Goal: Transaction & Acquisition: Obtain resource

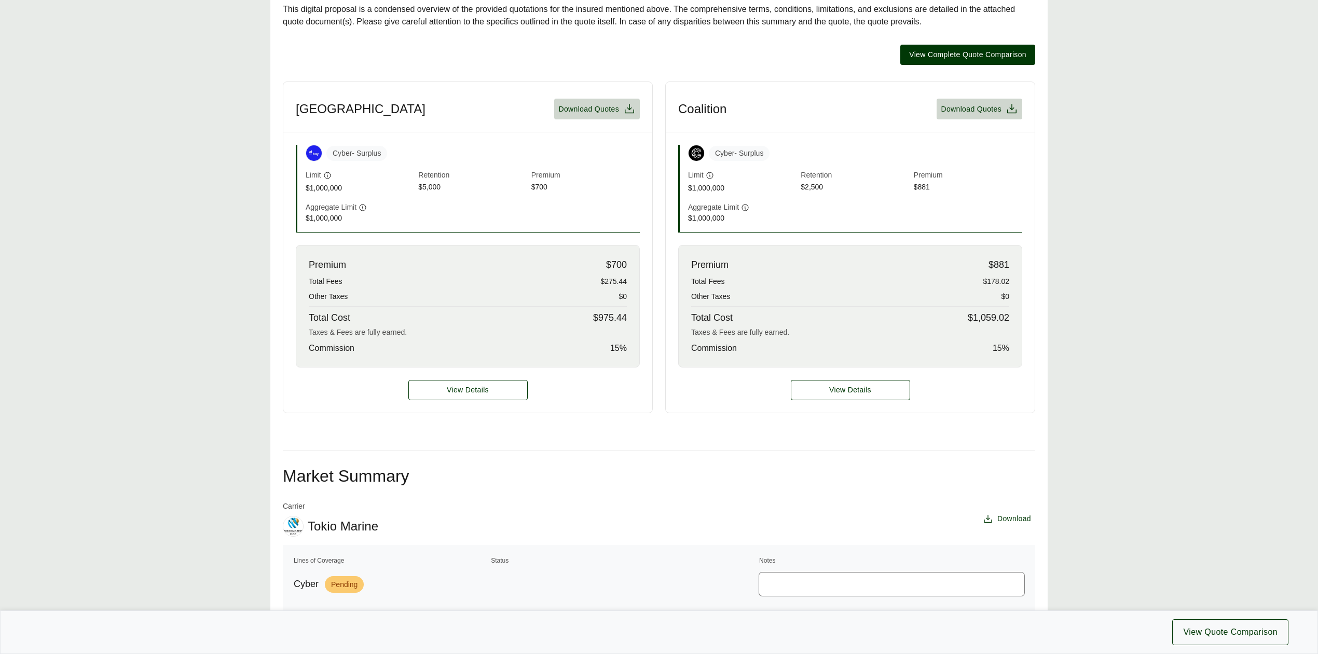
scroll to position [277, 0]
click at [596, 107] on span "Download Quotes" at bounding box center [588, 107] width 61 height 11
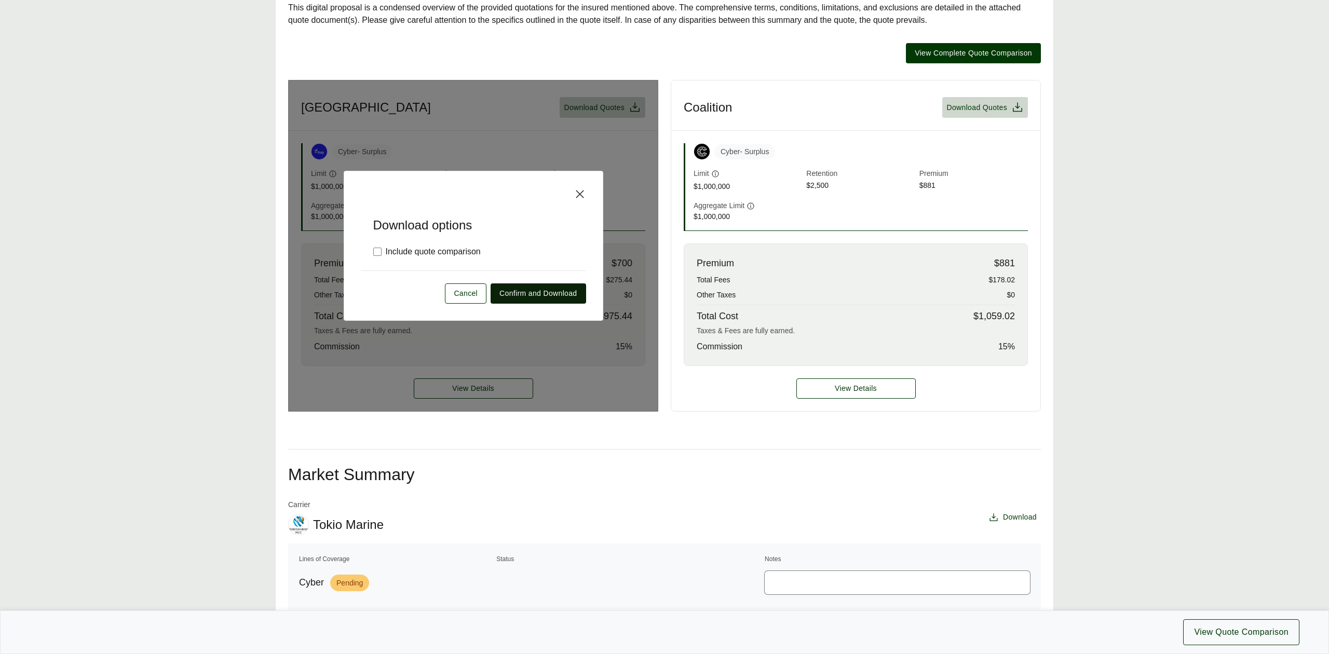
click at [560, 297] on span "Confirm and Download" at bounding box center [537, 293] width 77 height 11
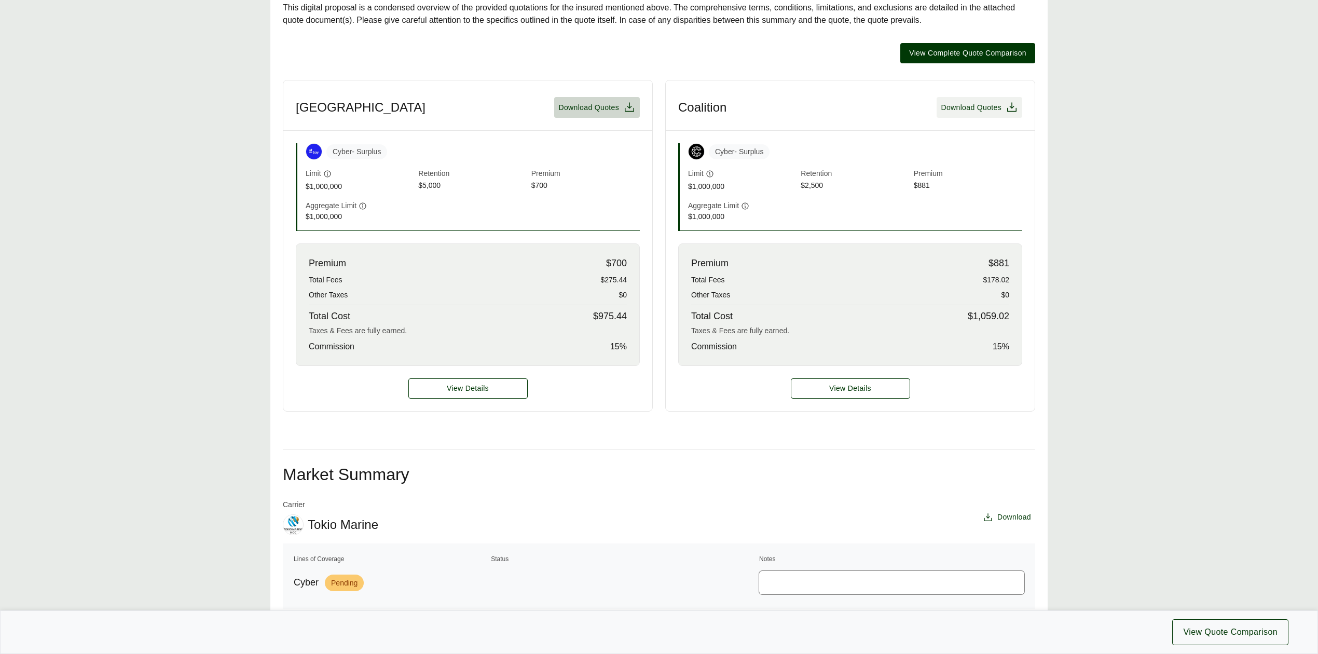
click at [982, 113] on span "Download Quotes" at bounding box center [971, 107] width 61 height 11
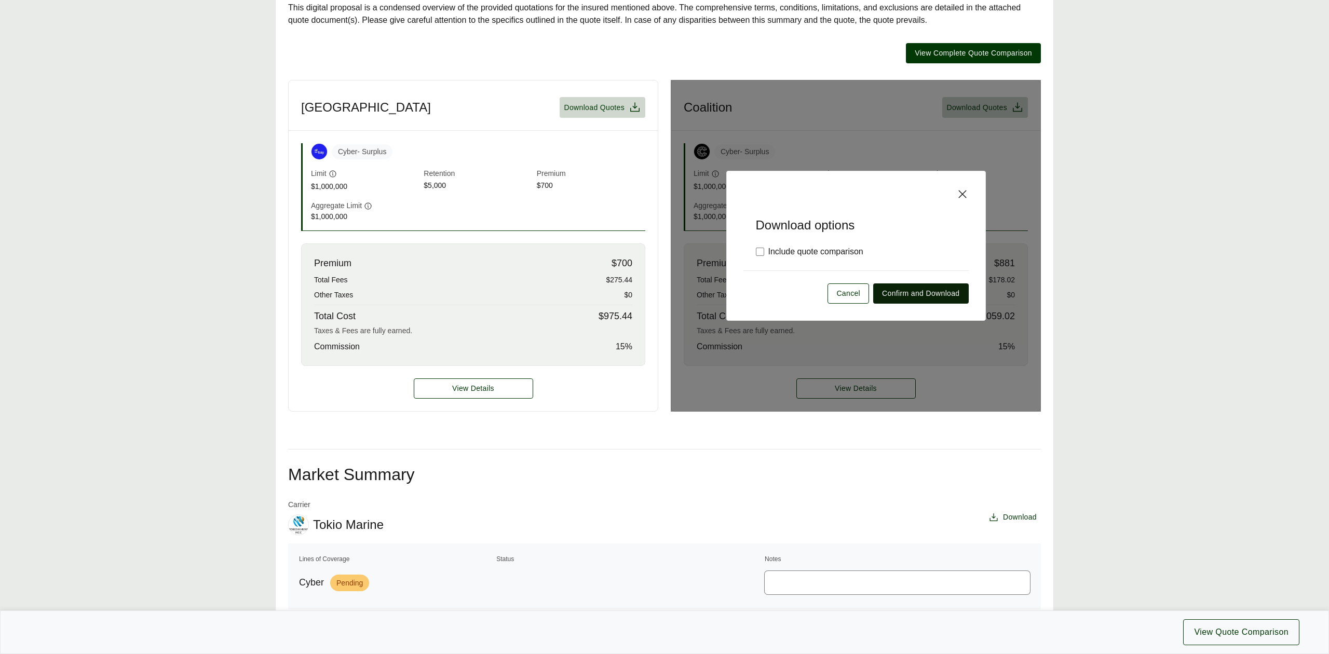
click at [939, 299] on span "Confirm and Download" at bounding box center [920, 293] width 77 height 11
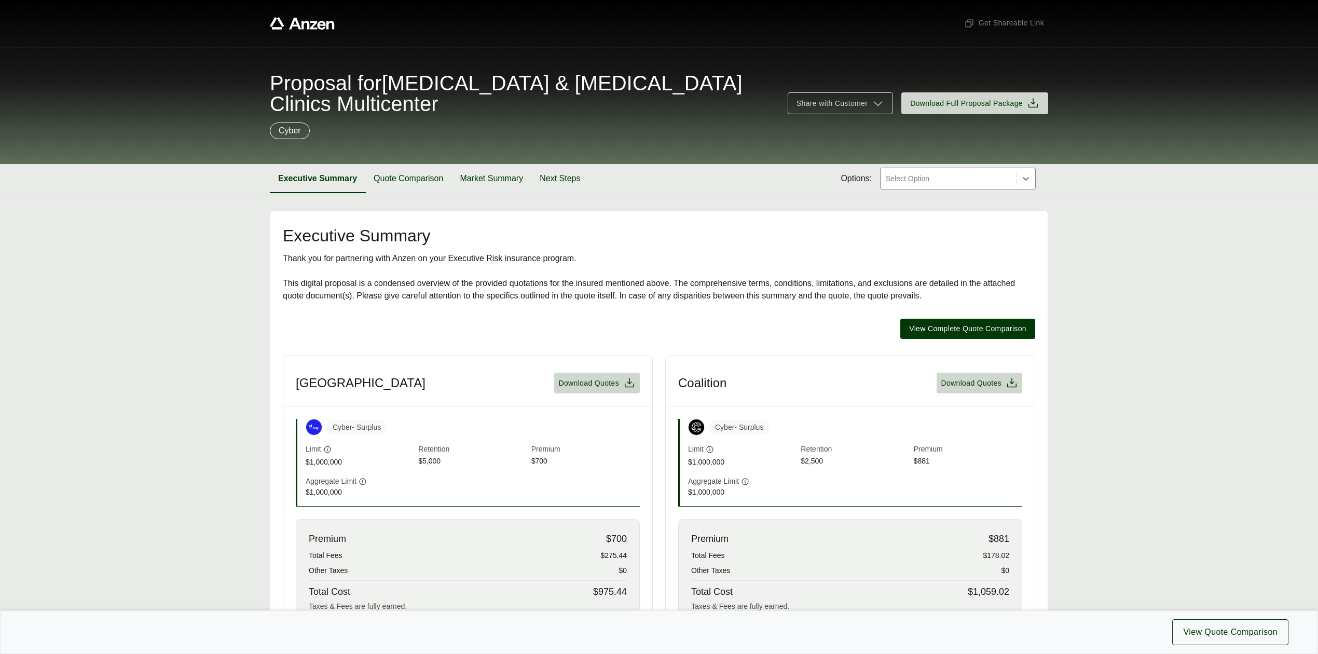
scroll to position [0, 0]
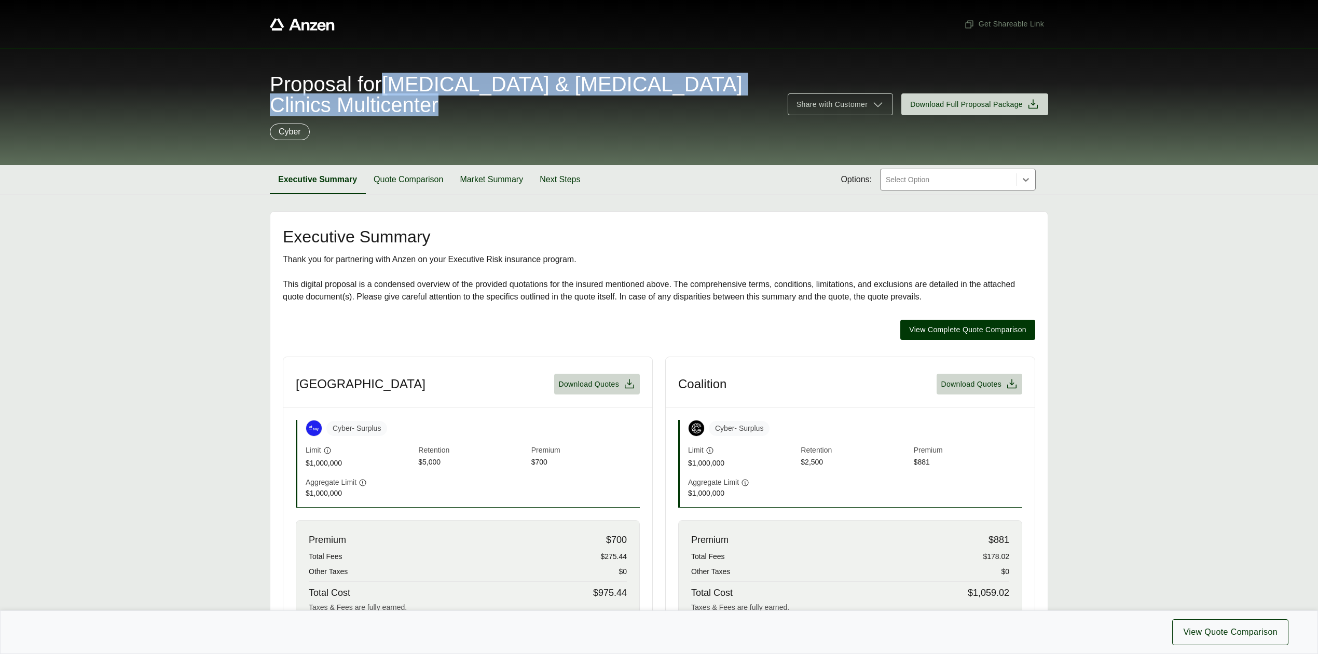
drag, startPoint x: 401, startPoint y: 82, endPoint x: 468, endPoint y: 110, distance: 72.1
click at [468, 110] on span "Proposal for [MEDICAL_DATA] & [MEDICAL_DATA] Clinics Multicenter" at bounding box center [523, 95] width 506 height 42
copy span "[MEDICAL_DATA] & [MEDICAL_DATA] Clinics Multicenter"
drag, startPoint x: 183, startPoint y: 345, endPoint x: 224, endPoint y: 294, distance: 65.7
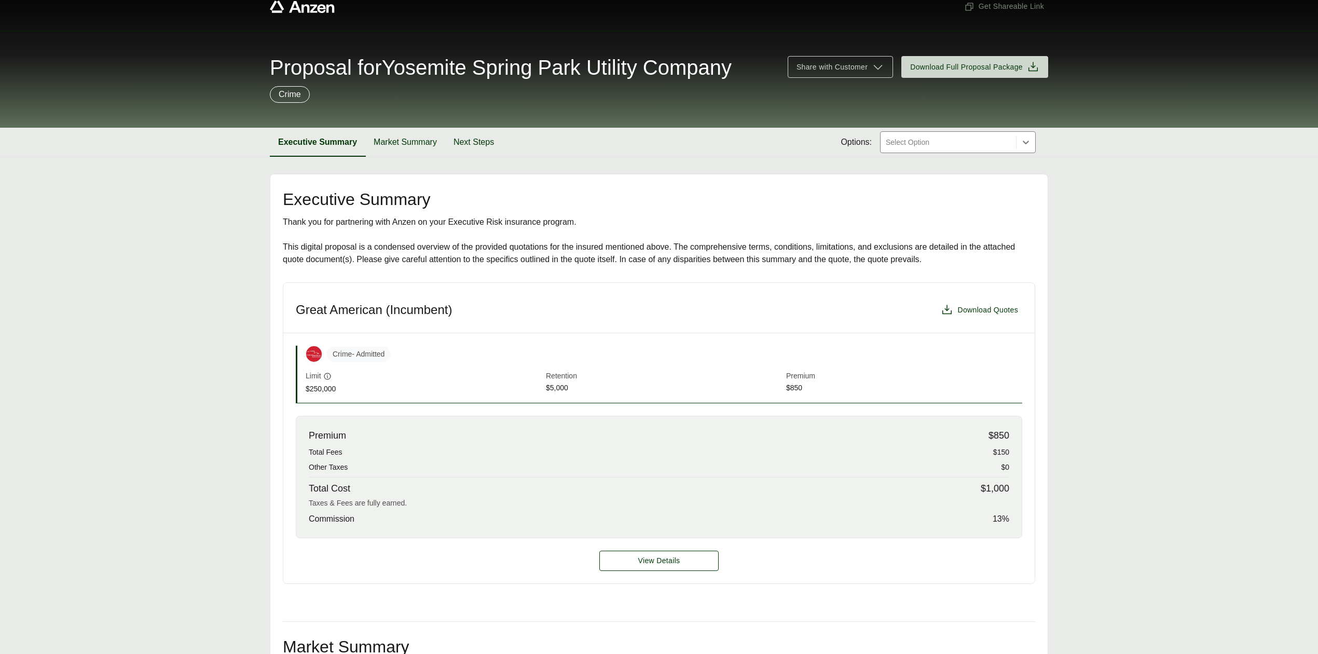
scroll to position [16, 0]
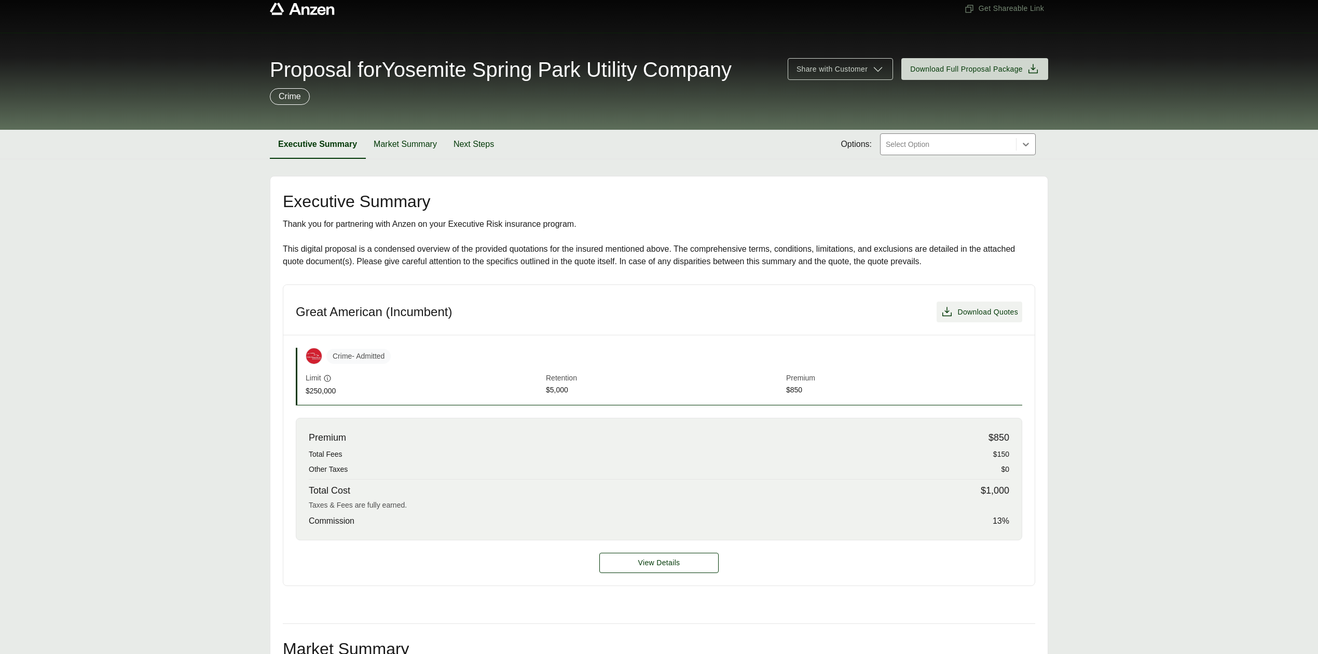
click at [992, 318] on span "Download Quotes" at bounding box center [988, 312] width 61 height 11
